Goal: Task Accomplishment & Management: Manage account settings

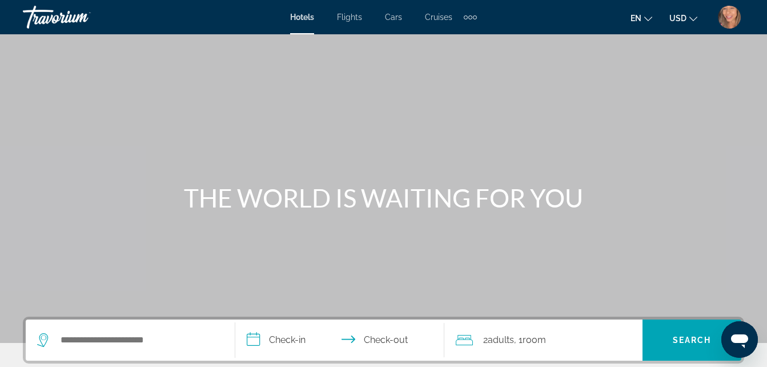
click at [726, 14] on img "User Menu" at bounding box center [729, 17] width 23 height 23
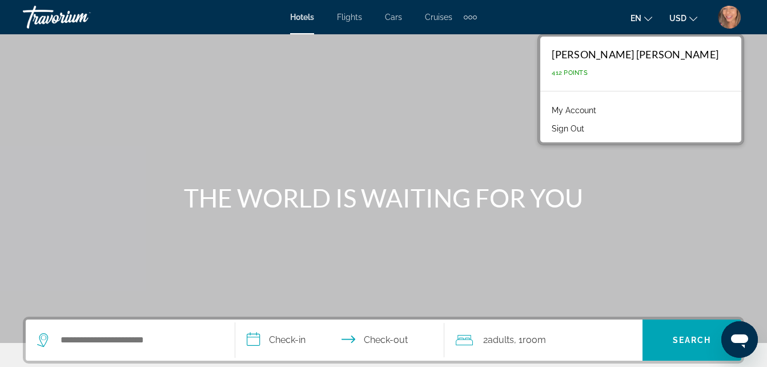
click at [602, 108] on link "My Account" at bounding box center [574, 110] width 56 height 15
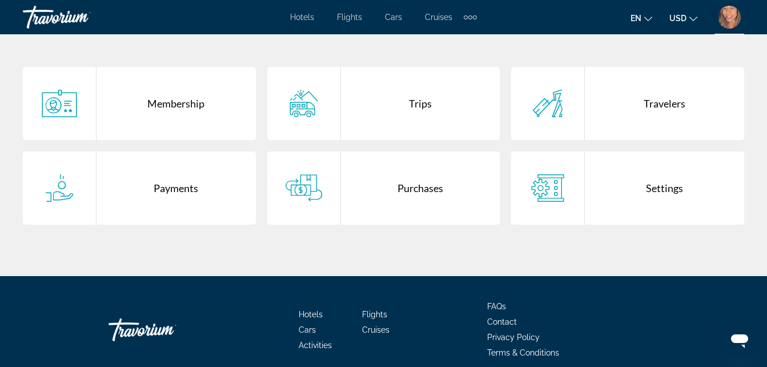
scroll to position [228, 0]
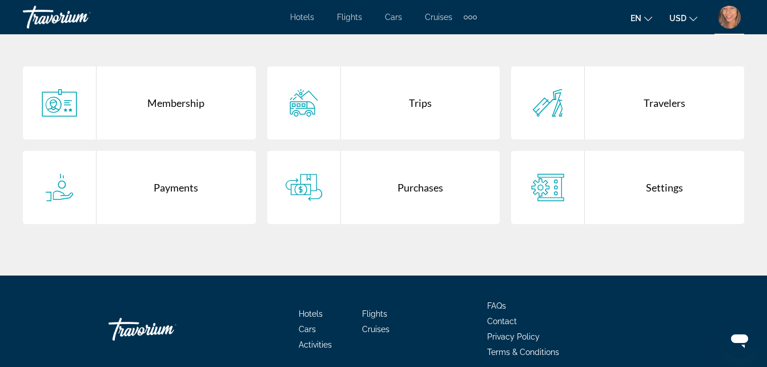
click at [427, 190] on div "Purchases" at bounding box center [420, 187] width 159 height 73
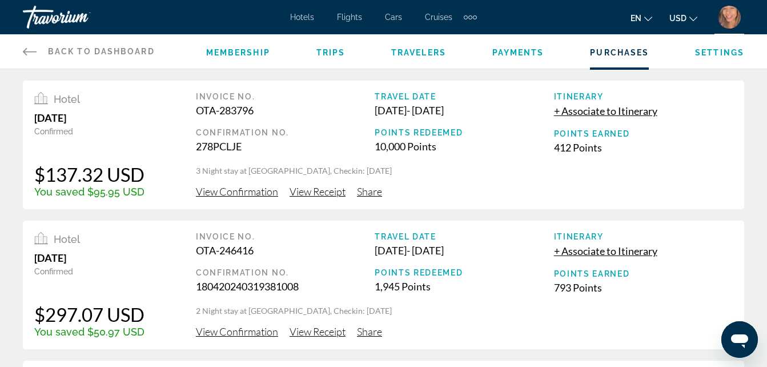
click at [321, 194] on span "View Receipt" at bounding box center [317, 191] width 56 height 13
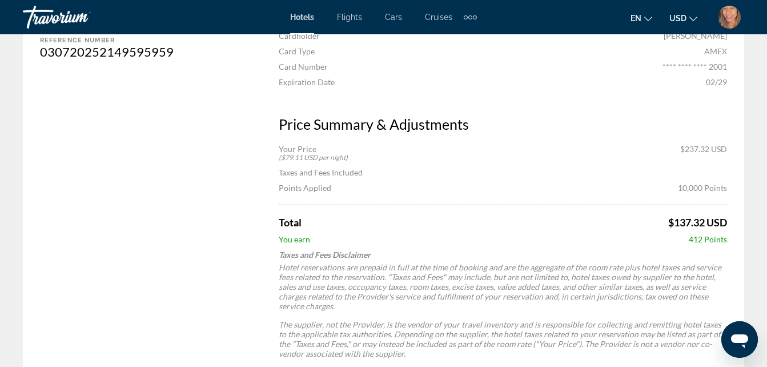
scroll to position [400, 0]
